Goal: Information Seeking & Learning: Learn about a topic

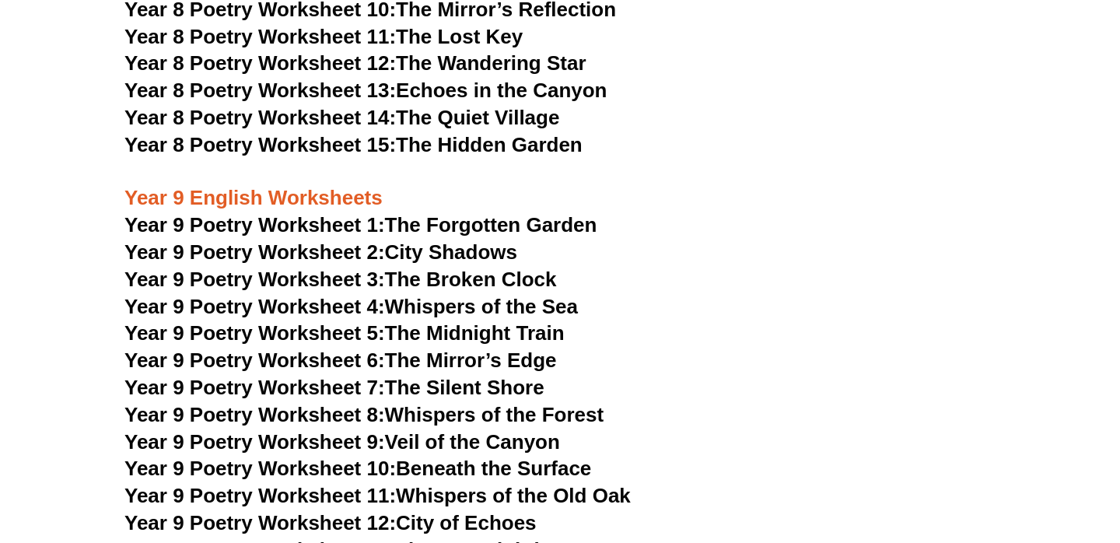
scroll to position [9699, 0]
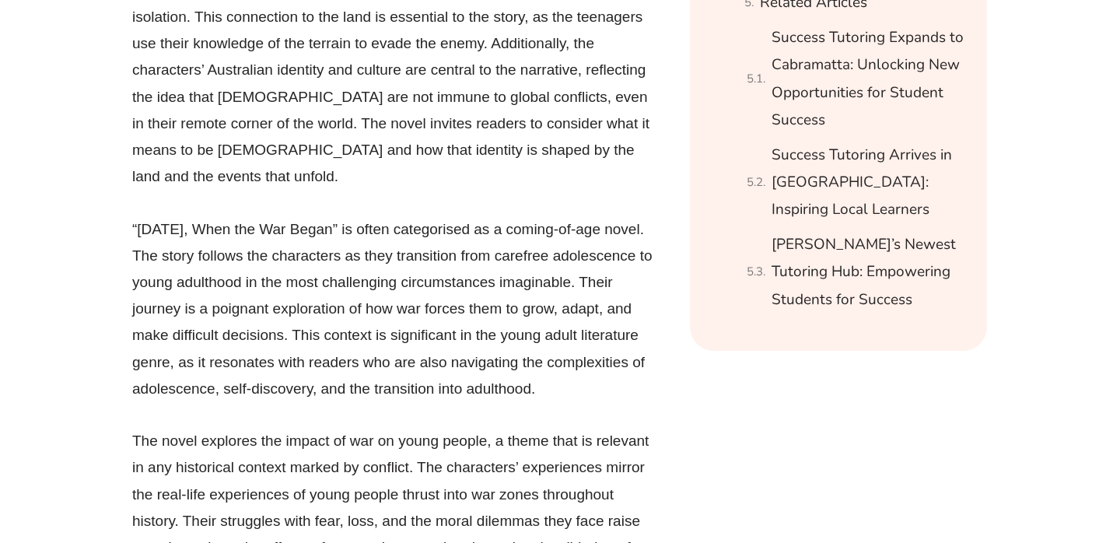
scroll to position [2234, 0]
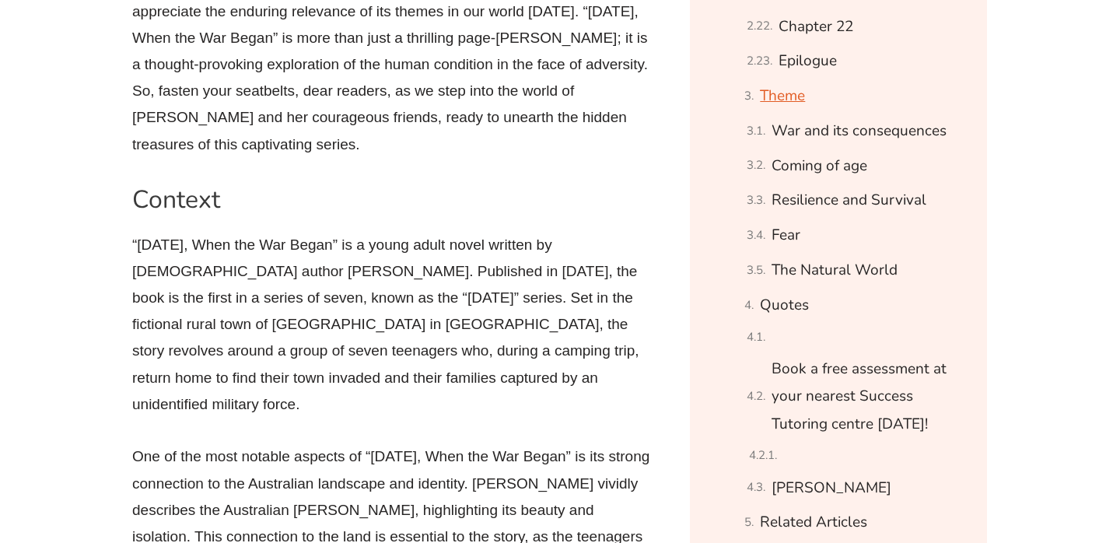
click at [787, 110] on link "Theme" at bounding box center [782, 95] width 45 height 27
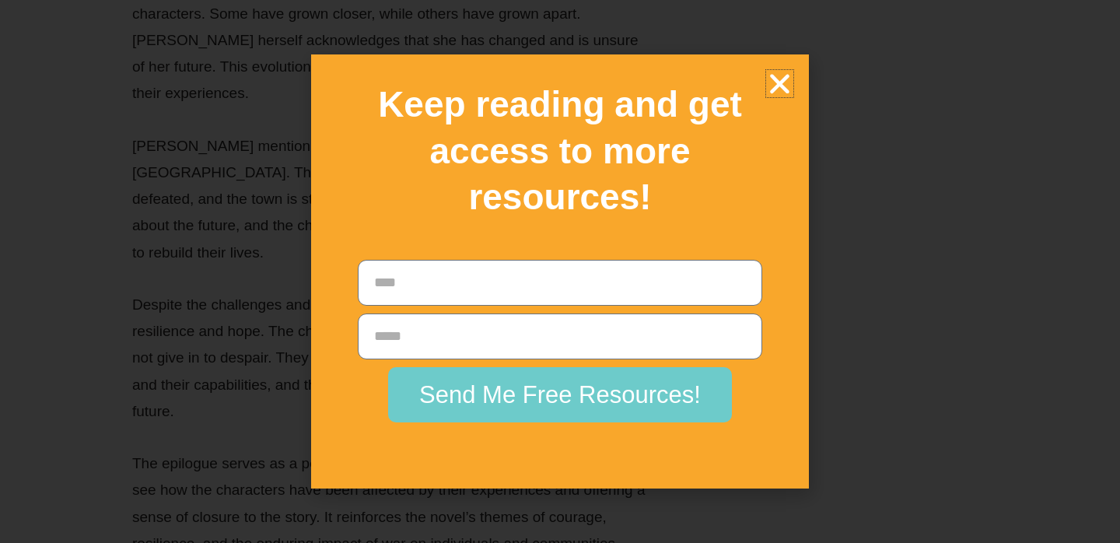
scroll to position [16407, 0]
click at [784, 74] on icon "Close" at bounding box center [779, 83] width 27 height 27
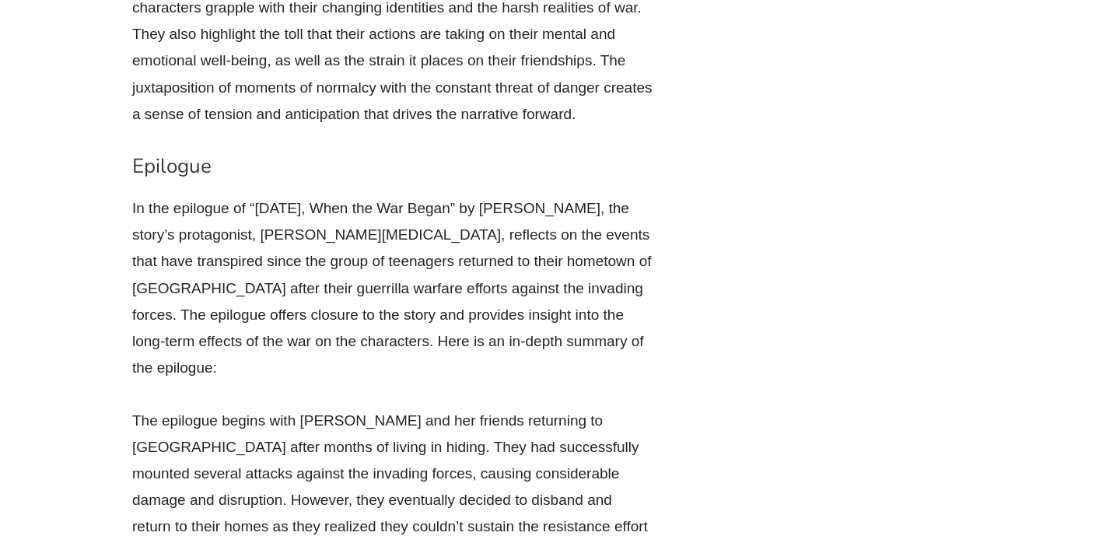
scroll to position [15341, 0]
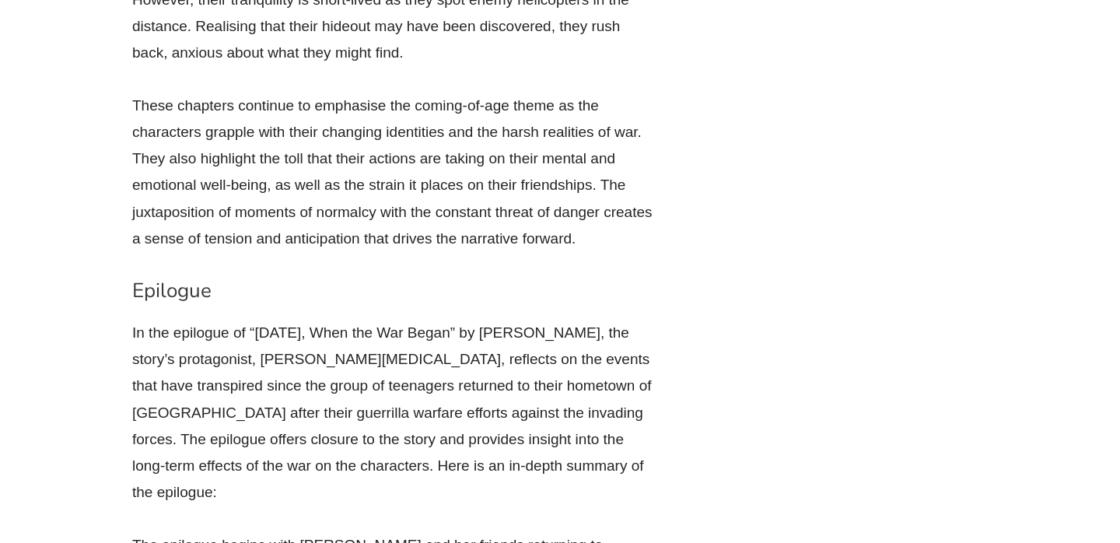
drag, startPoint x: 1115, startPoint y: 285, endPoint x: 1118, endPoint y: 220, distance: 65.4
drag, startPoint x: 1115, startPoint y: 215, endPoint x: 1114, endPoint y: 282, distance: 66.9
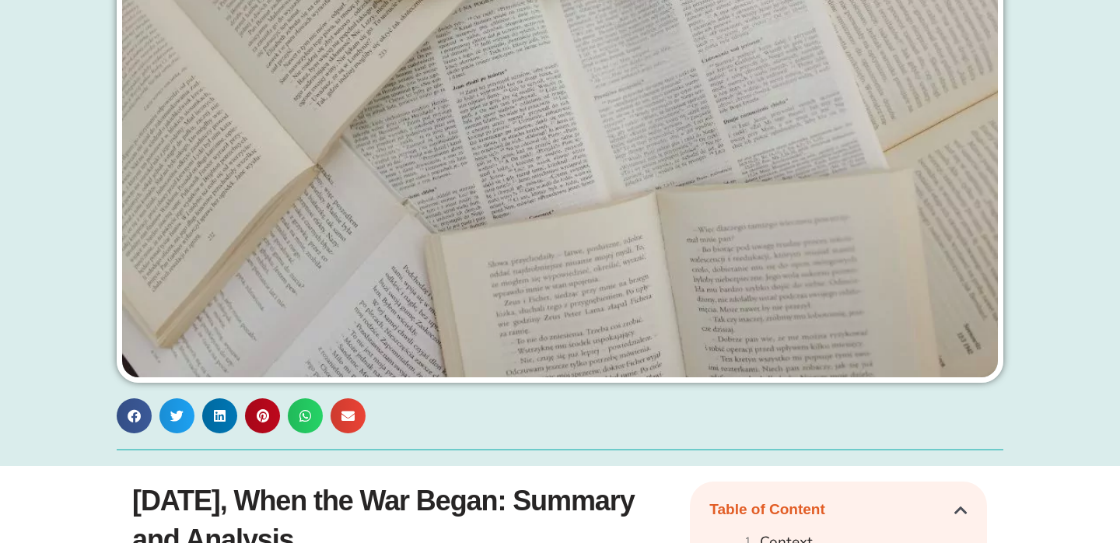
scroll to position [0, 0]
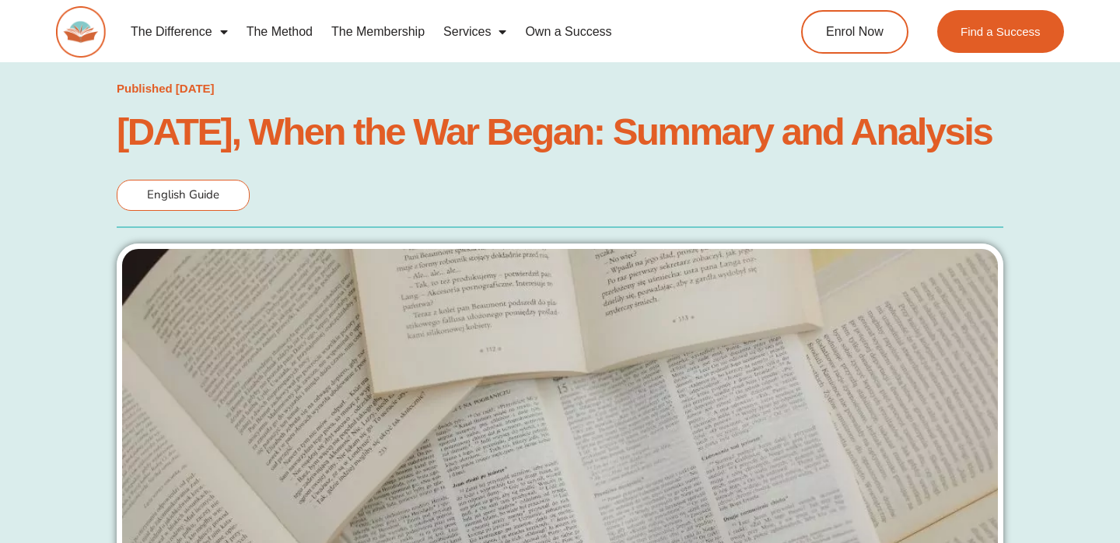
click at [687, 149] on h1 "[DATE], When the War Began: Summary and Analysis" at bounding box center [560, 131] width 887 height 34
